Goal: Task Accomplishment & Management: Use online tool/utility

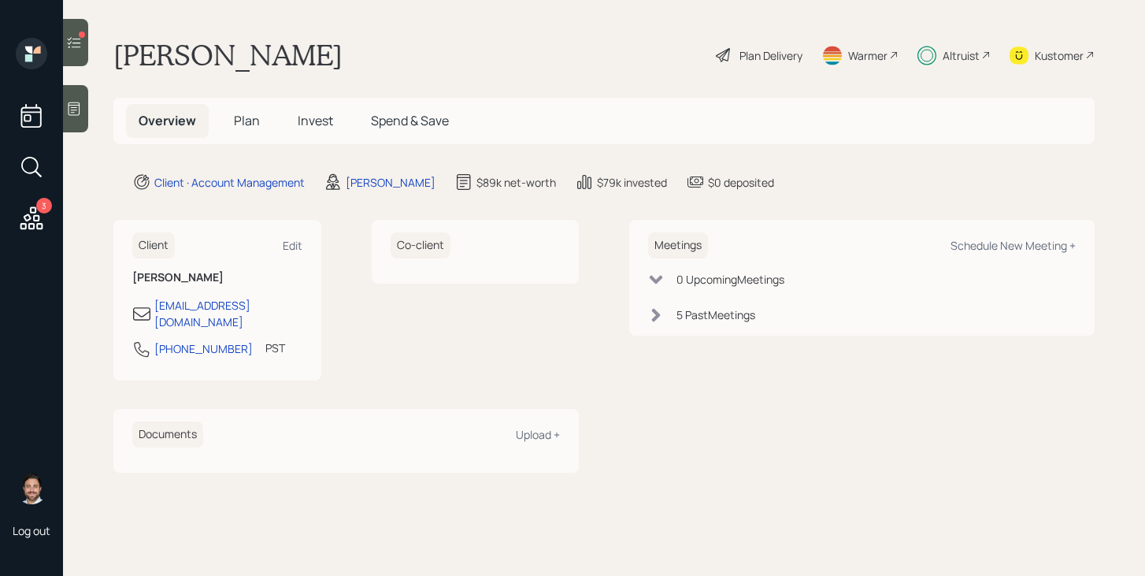
click at [76, 35] on icon at bounding box center [74, 43] width 16 height 16
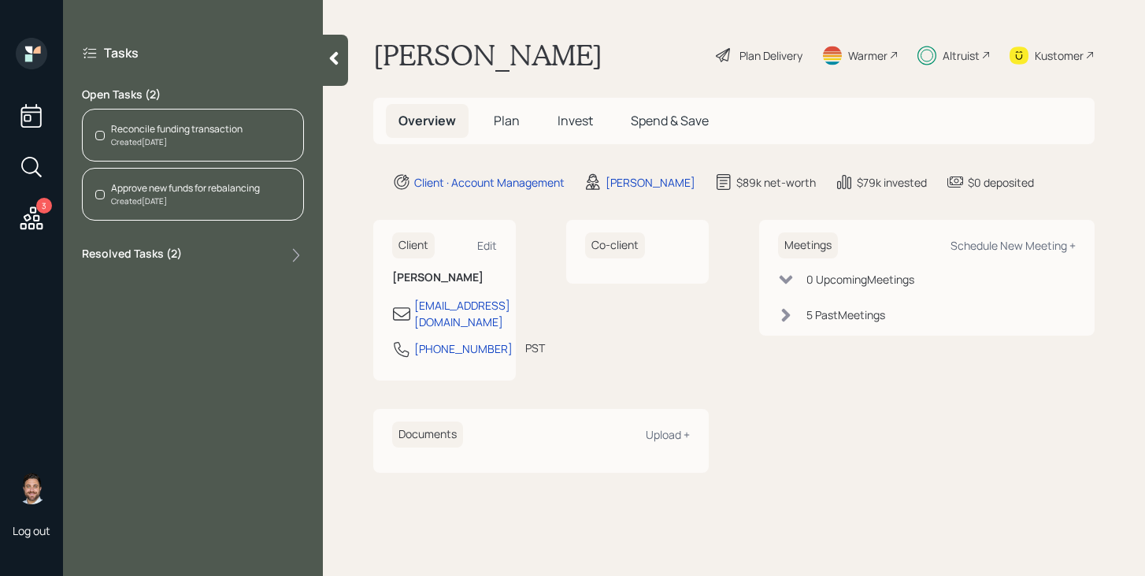
click at [182, 129] on div "Reconcile funding transaction" at bounding box center [177, 129] width 132 height 14
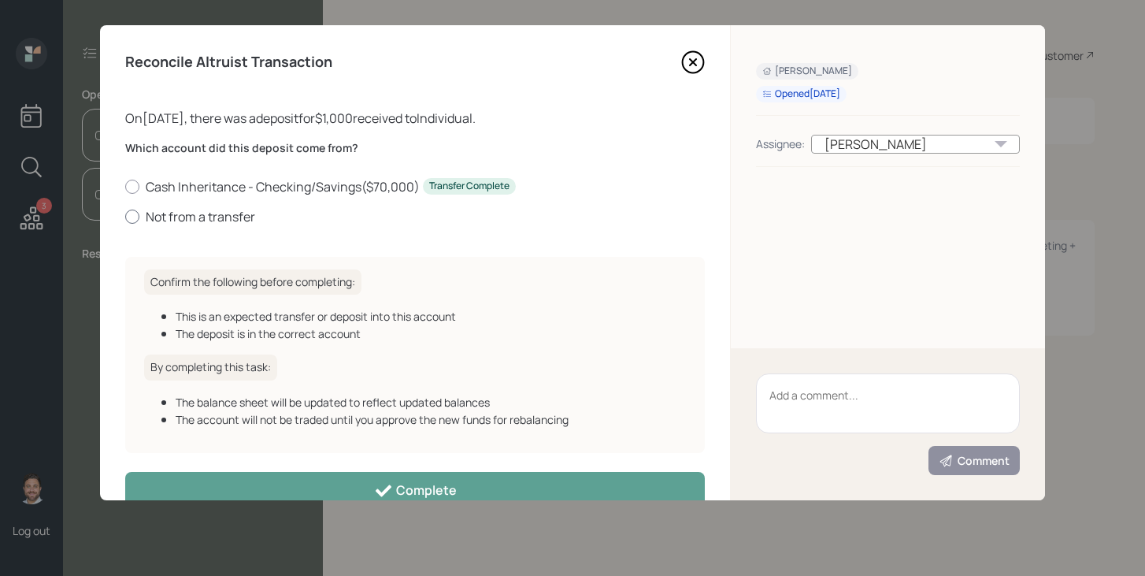
click at [188, 216] on label "Not from a transfer" at bounding box center [415, 216] width 580 height 17
click at [125, 216] on input "Not from a transfer" at bounding box center [124, 216] width 1 height 1
radio input "true"
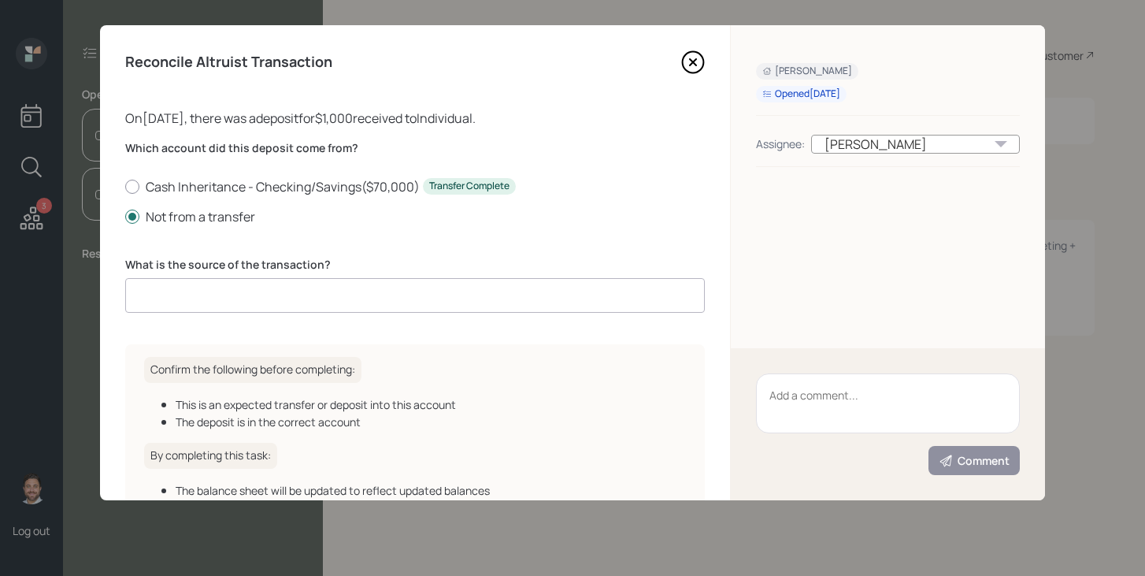
click at [237, 298] on input at bounding box center [415, 295] width 580 height 35
type input "Deposit"
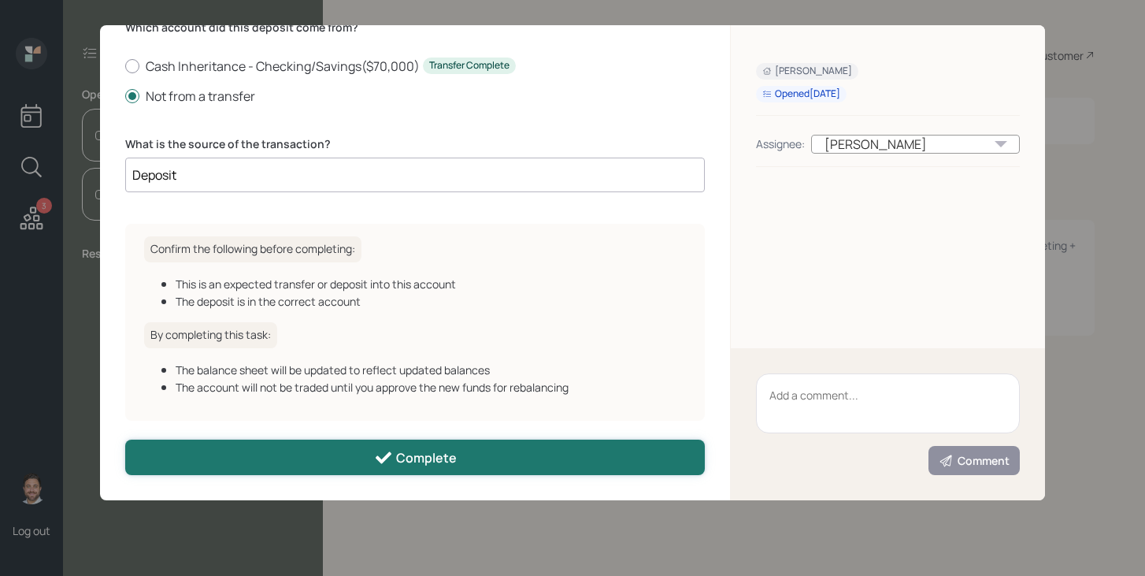
click at [395, 456] on div "Complete" at bounding box center [415, 457] width 83 height 19
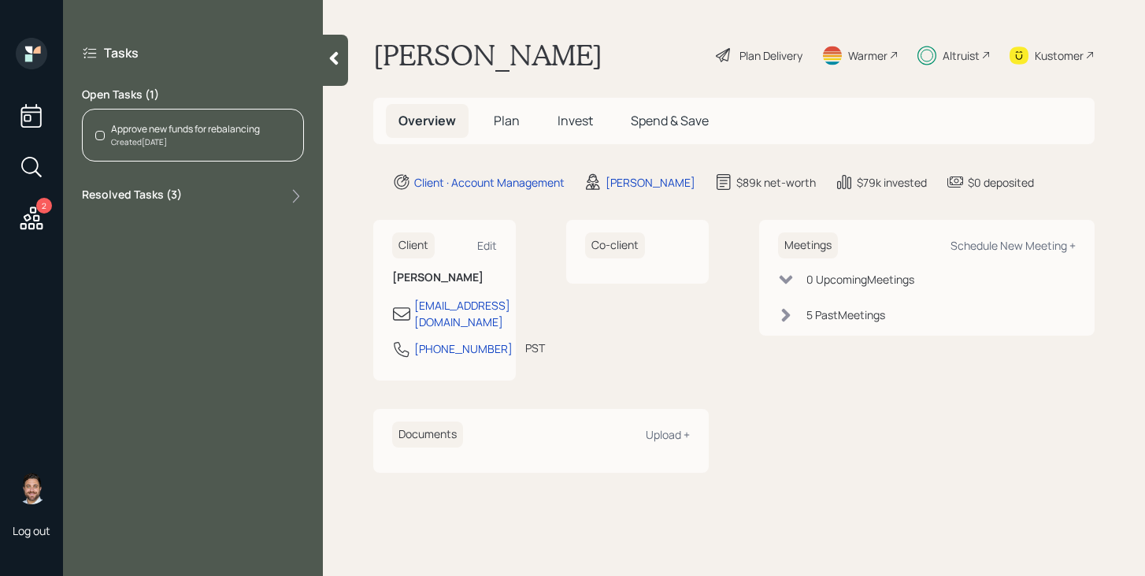
click at [194, 135] on div "Approve new funds for rebalancing" at bounding box center [185, 129] width 149 height 14
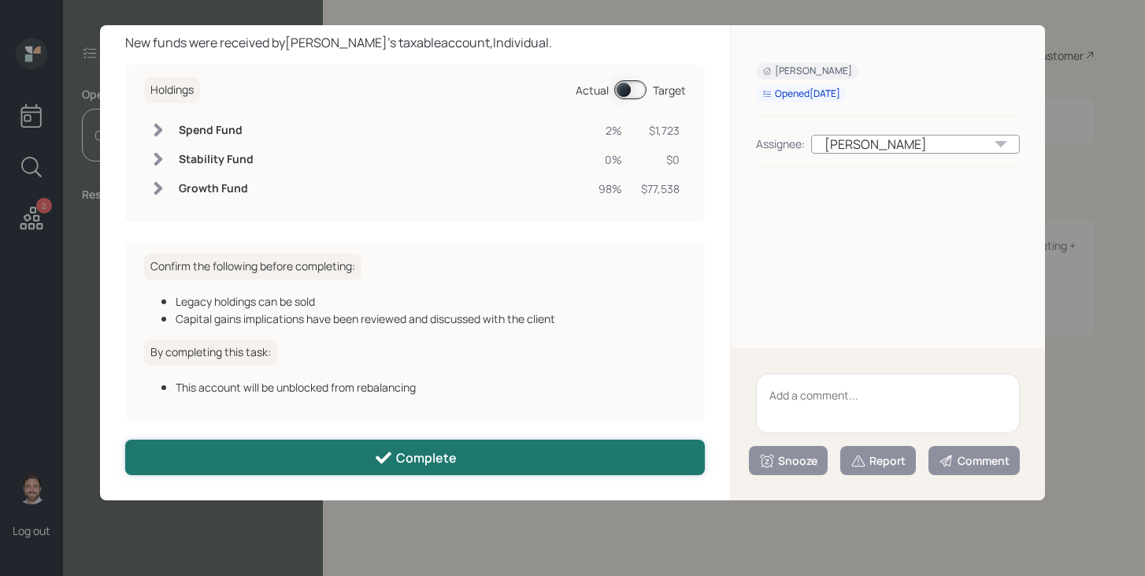
click at [457, 460] on button "Complete" at bounding box center [415, 457] width 580 height 35
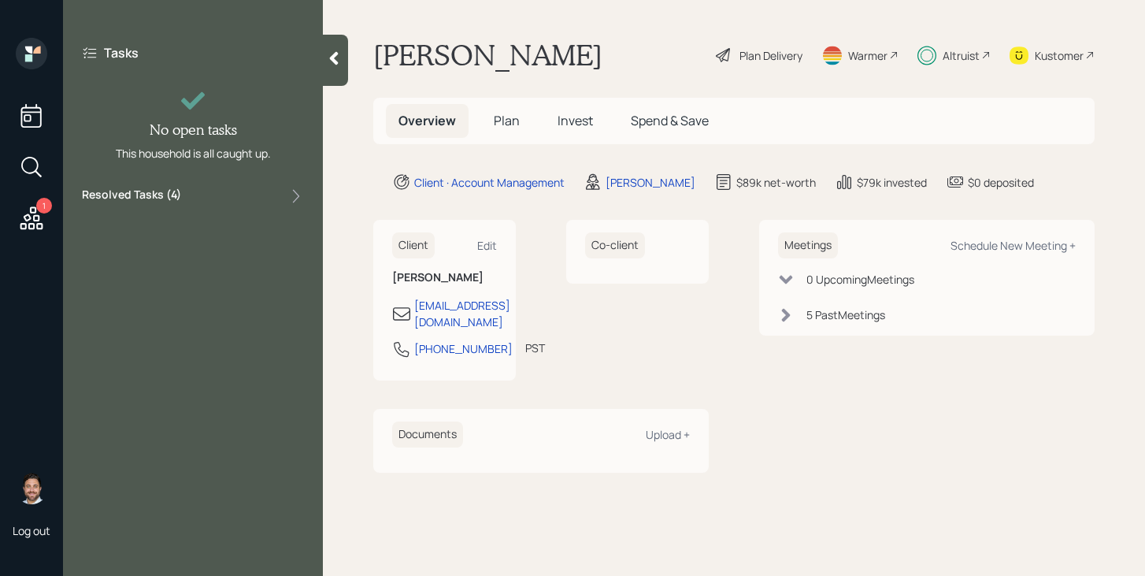
click at [353, 55] on main "Lori Buchanan Plan Delivery Warmer Altruist Kustomer Overview Plan Invest Spend…" at bounding box center [734, 288] width 822 height 576
